Goal: Transaction & Acquisition: Obtain resource

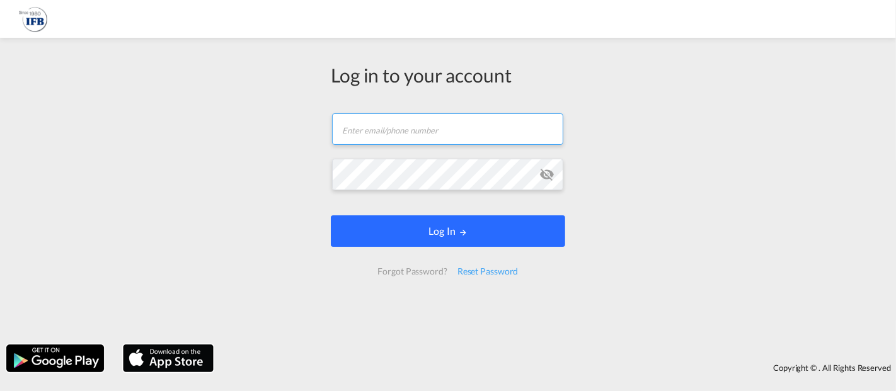
type input "[EMAIL_ADDRESS][DOMAIN_NAME]"
click at [450, 233] on button "Log In" at bounding box center [448, 230] width 234 height 31
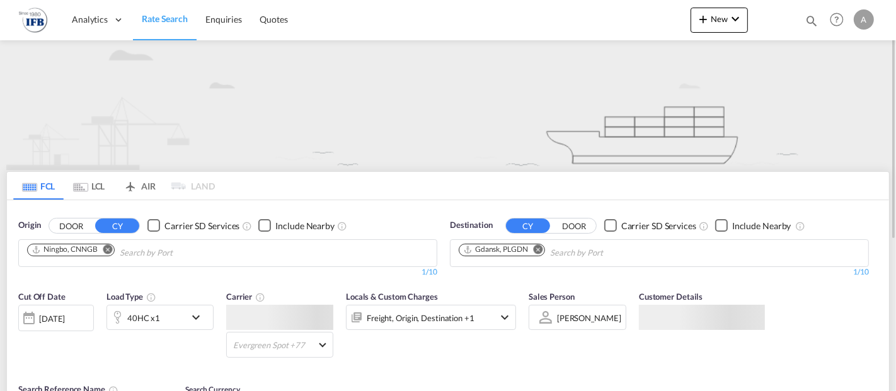
click at [103, 251] on md-icon "Remove" at bounding box center [107, 248] width 9 height 9
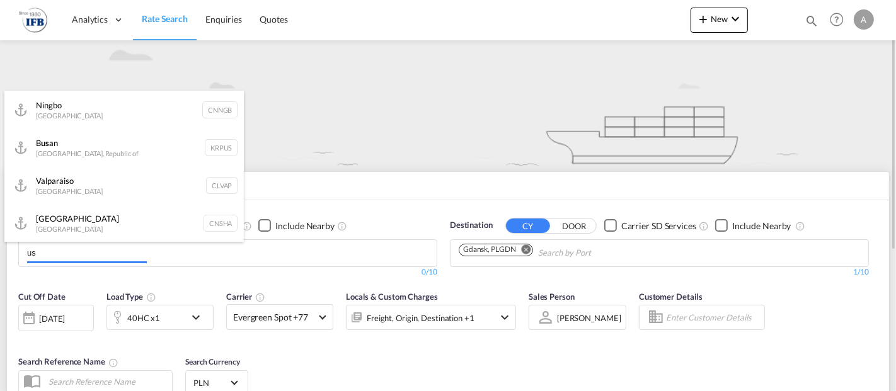
type input "u"
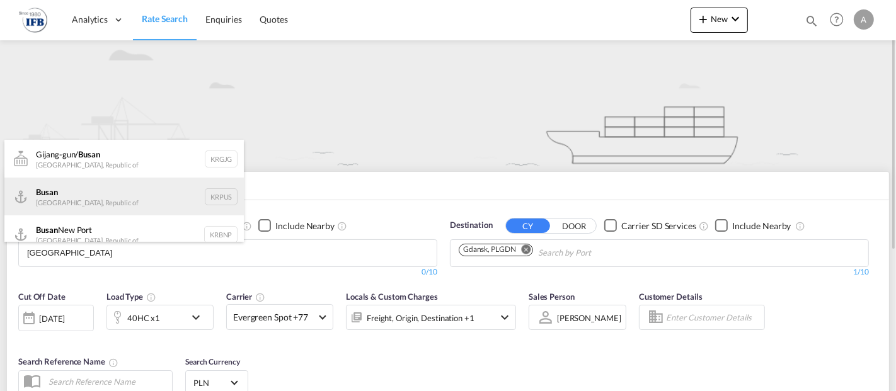
type input "[GEOGRAPHIC_DATA]"
click at [97, 204] on div "Busan Korea, Republic of KRPUS" at bounding box center [123, 197] width 239 height 38
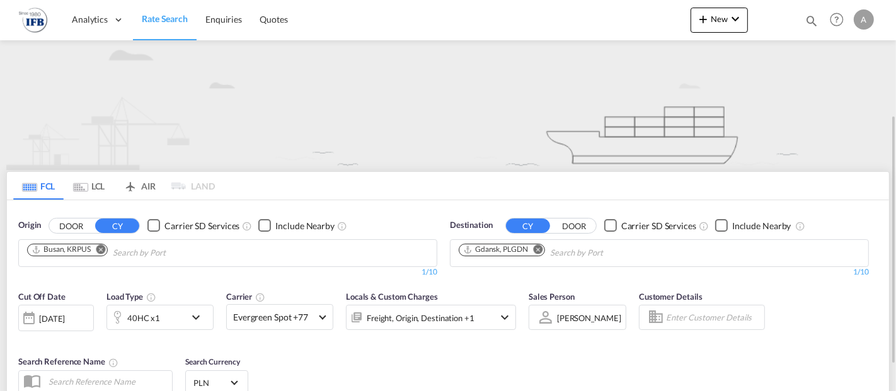
scroll to position [70, 0]
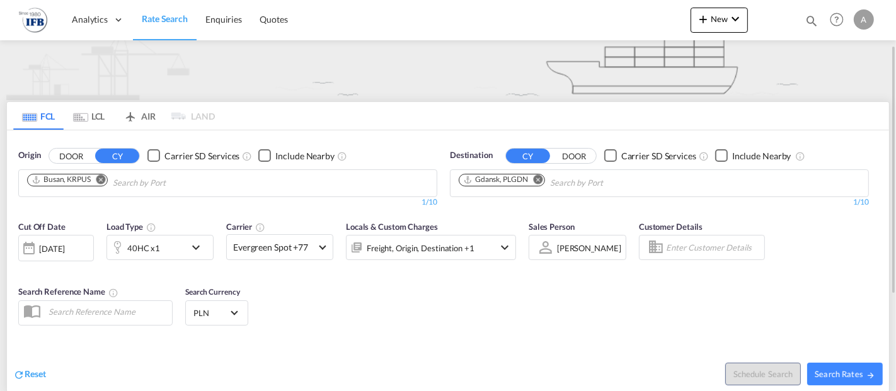
click at [55, 244] on div "[DATE]" at bounding box center [52, 248] width 26 height 11
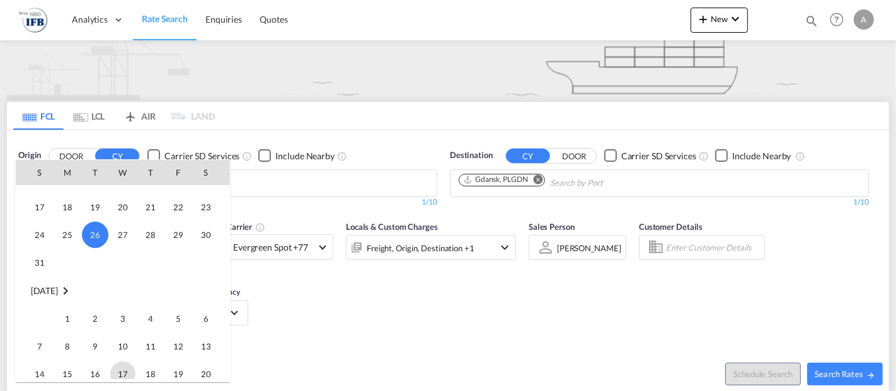
scroll to position [641, 0]
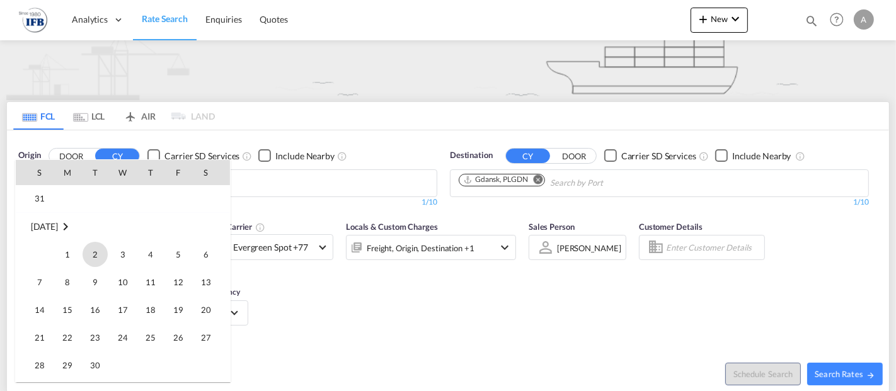
click at [97, 253] on span "2" at bounding box center [95, 254] width 25 height 25
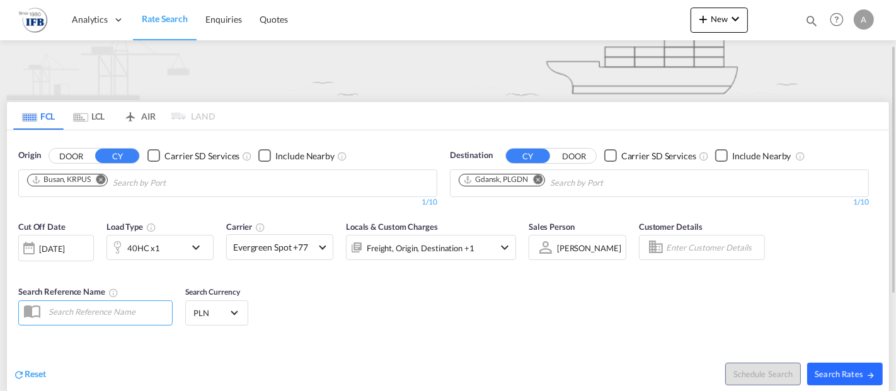
click at [869, 375] on md-icon "icon-arrow-right" at bounding box center [870, 375] width 9 height 9
type input "KRPUS to PLGDN / [DATE]"
